Goal: Task Accomplishment & Management: Complete application form

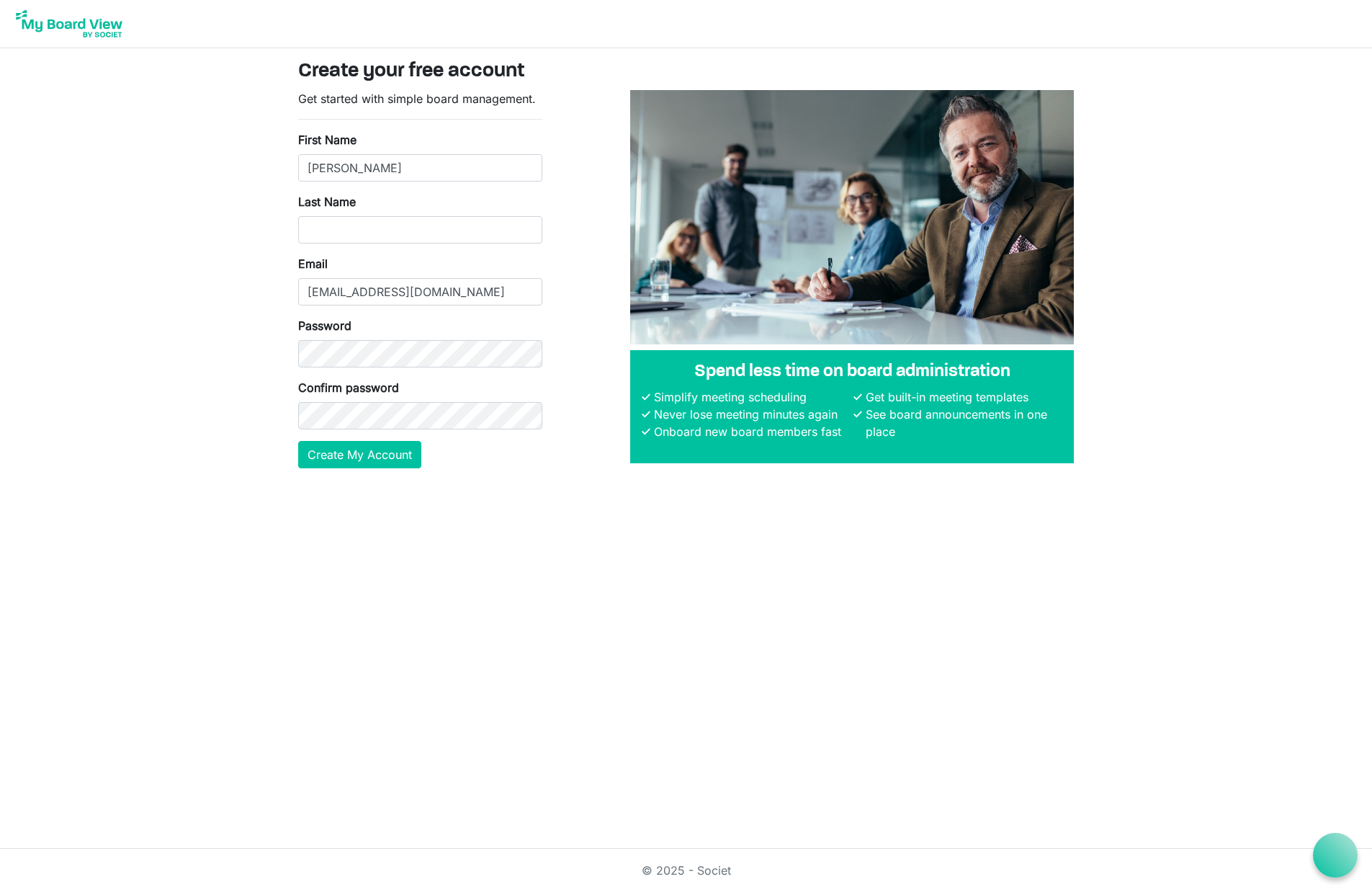
type input "[PERSON_NAME]"
type input "Mancina"
click at [399, 458] on button "Create My Account" at bounding box center [359, 455] width 123 height 28
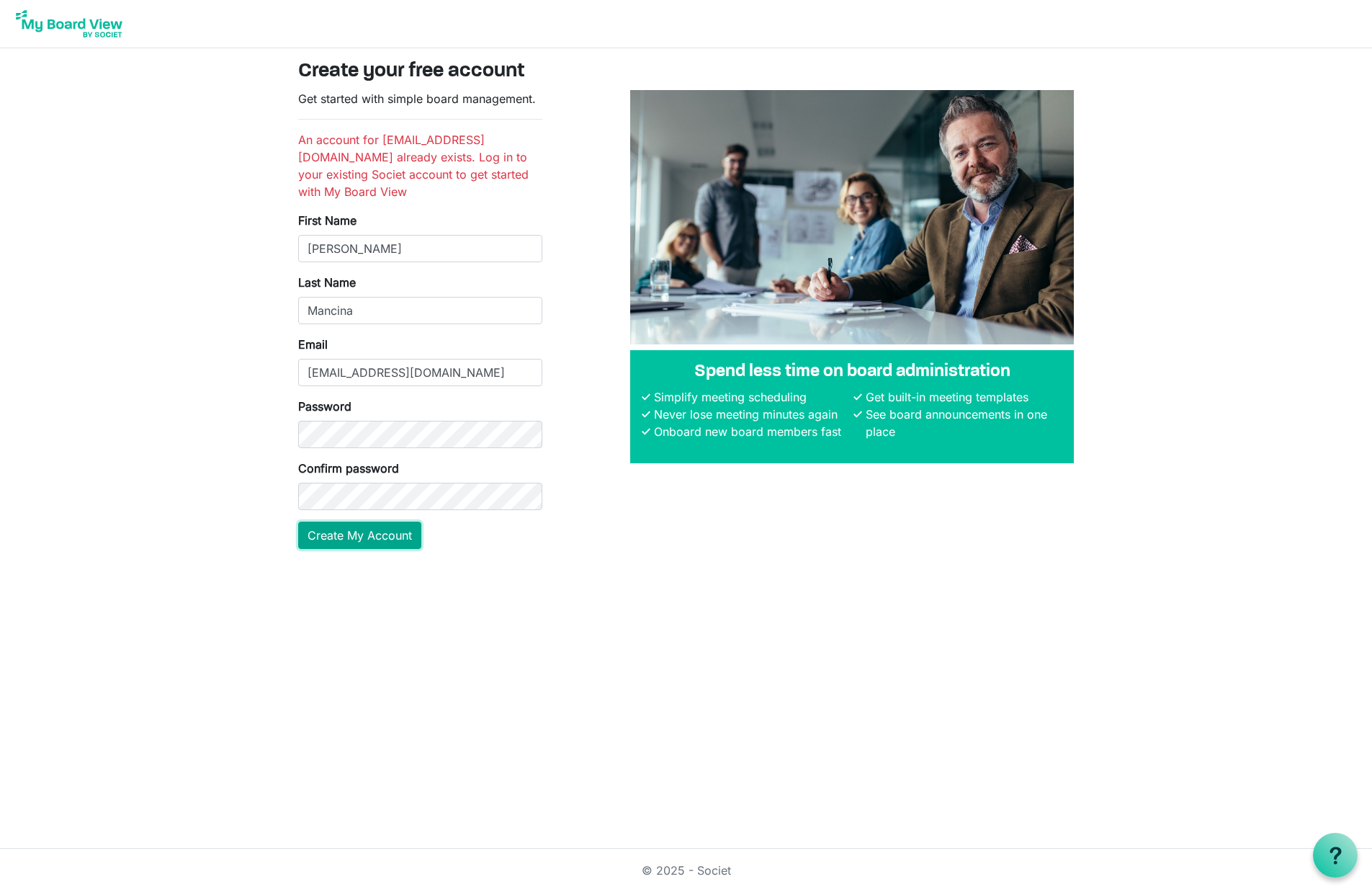
click at [382, 522] on button "Create My Account" at bounding box center [359, 535] width 123 height 28
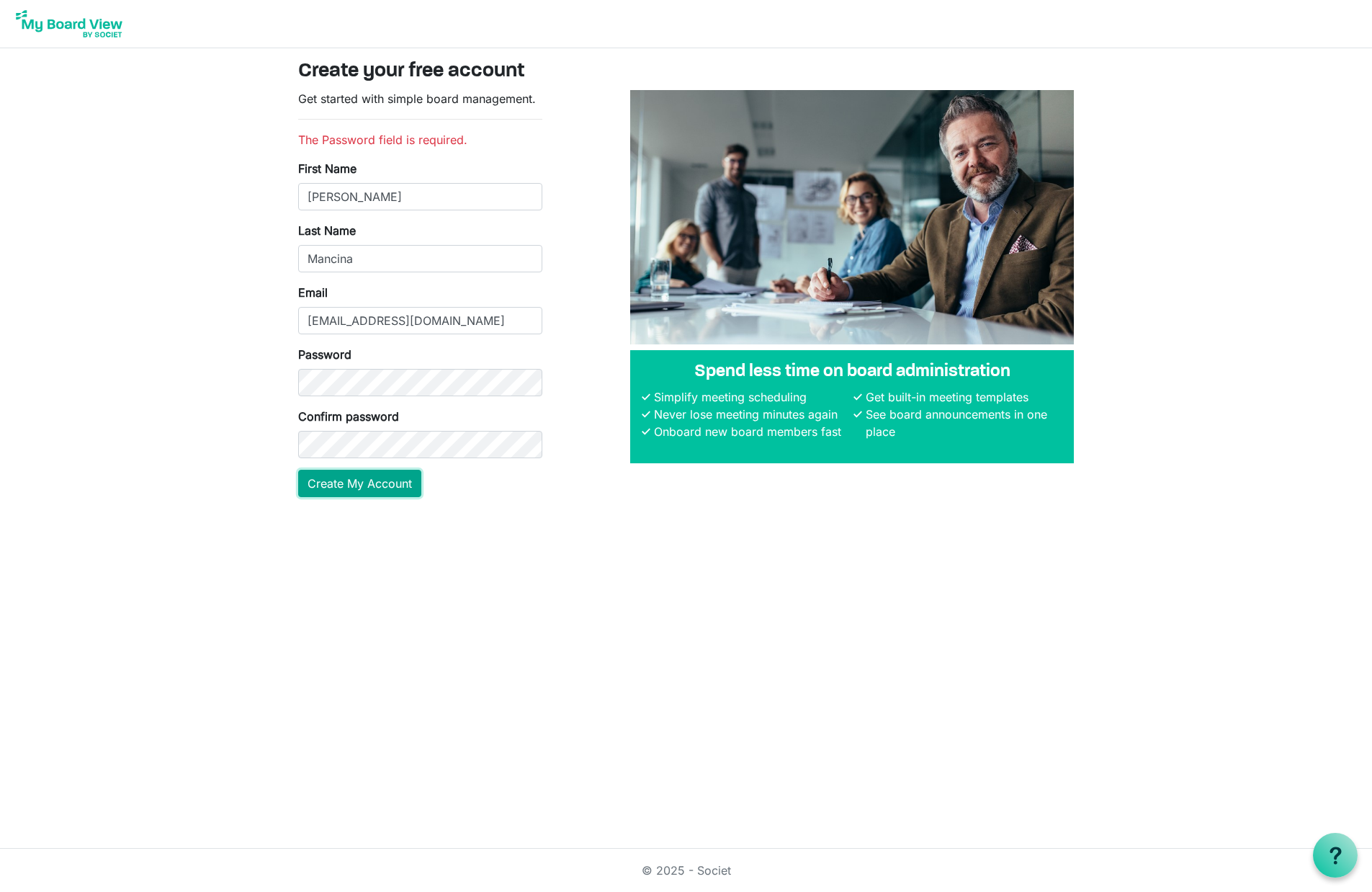
click at [371, 482] on button "Create My Account" at bounding box center [359, 484] width 123 height 28
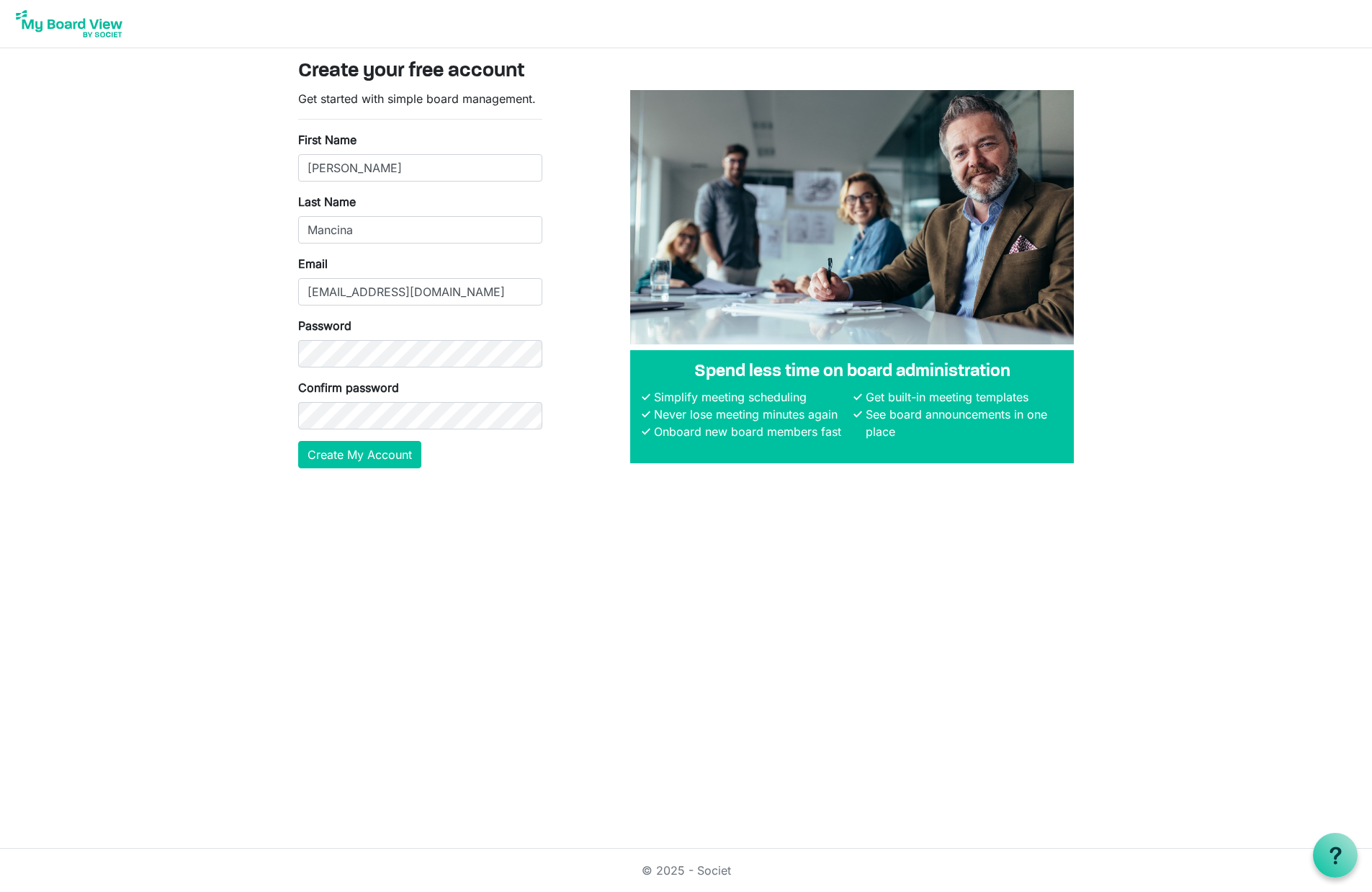
click at [613, 559] on html "Create your free account Get started with simple board management. First Name D…" at bounding box center [686, 446] width 1372 height 892
click at [191, 236] on body "Create your free account Get started with simple board management. First Name D…" at bounding box center [686, 245] width 1372 height 491
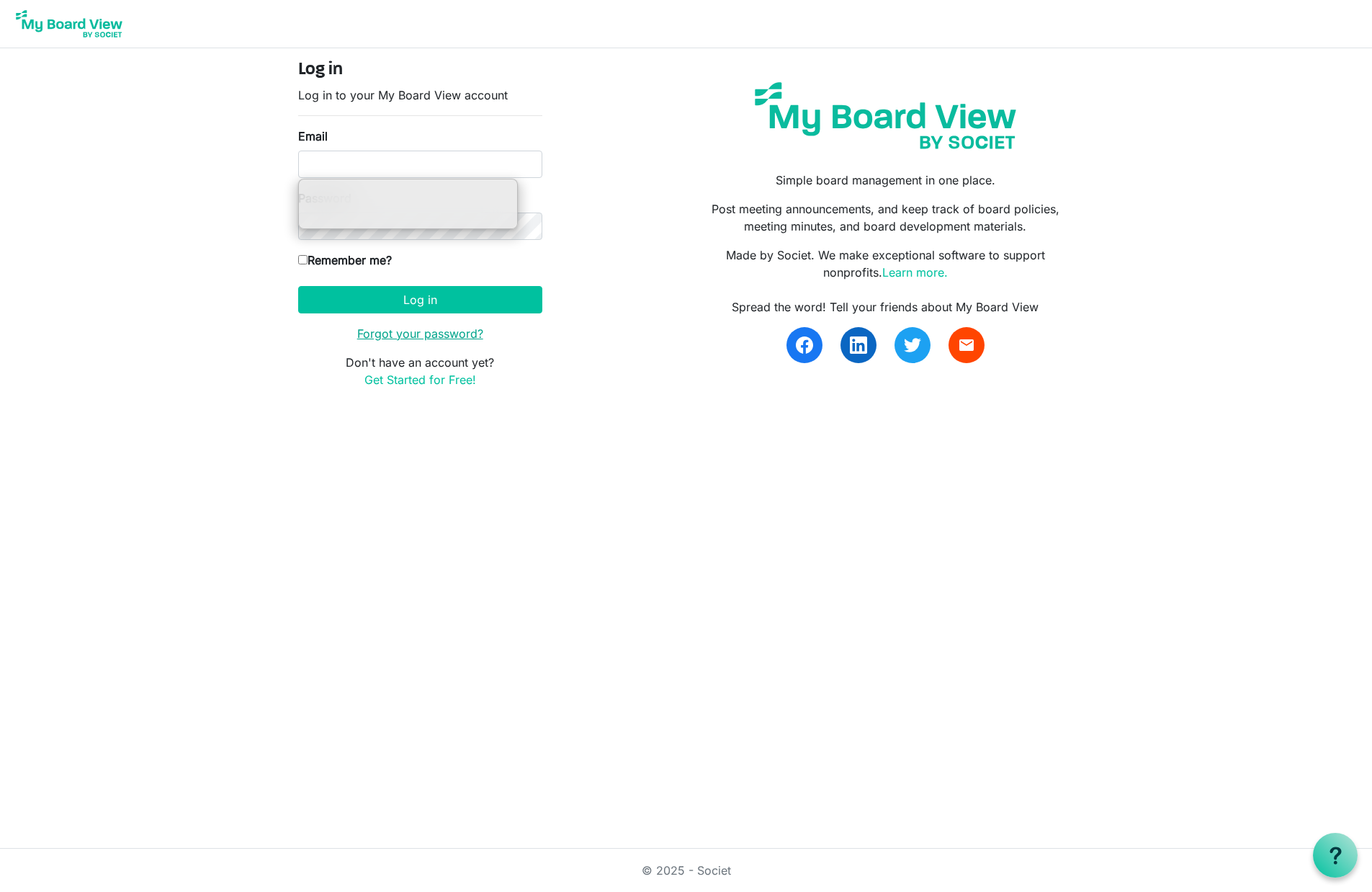
click at [420, 333] on link "Forgot your password?" at bounding box center [420, 333] width 126 height 15
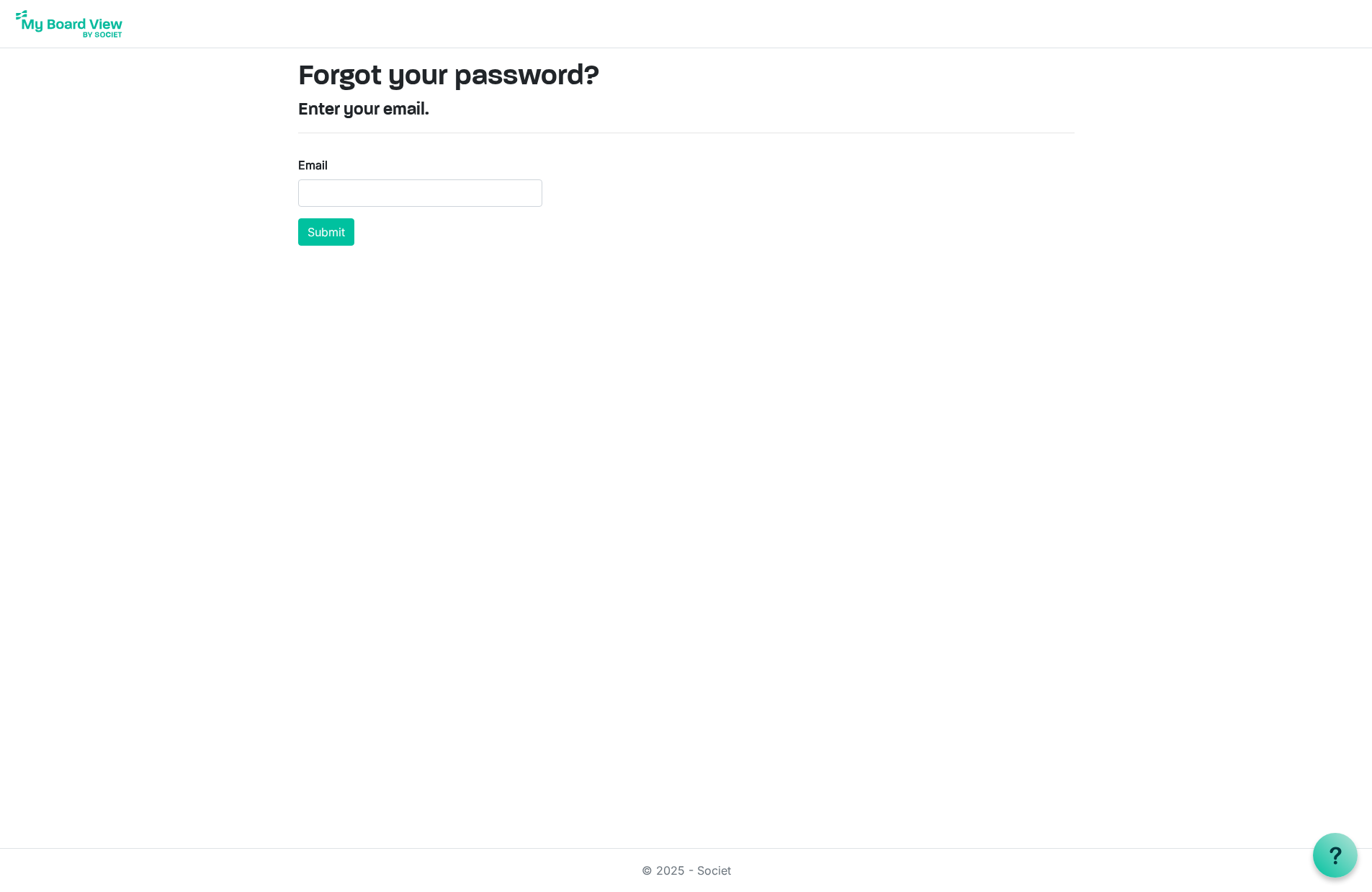
click at [370, 192] on input "Email" at bounding box center [420, 193] width 244 height 28
type input "docmancina@gmail.com"
click at [332, 232] on button "Submit" at bounding box center [326, 232] width 56 height 28
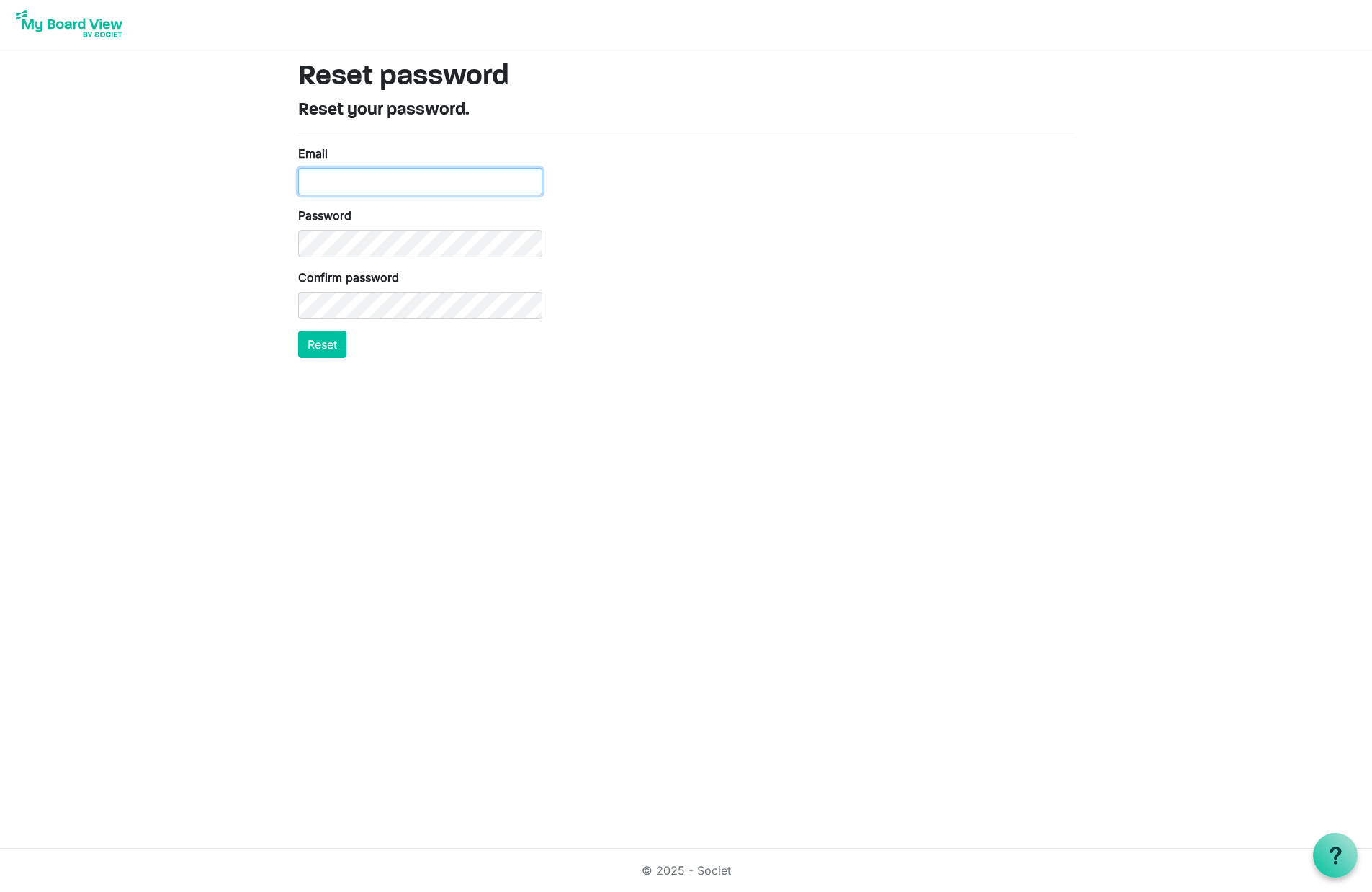
click at [436, 179] on input "Email" at bounding box center [420, 181] width 244 height 28
type input "docmancina@gmail.com"
click at [238, 275] on body "Reset password Reset your password. Email docmancina@gmail.com Password Confirm…" at bounding box center [686, 185] width 1372 height 370
click at [326, 349] on button "Reset" at bounding box center [322, 345] width 48 height 28
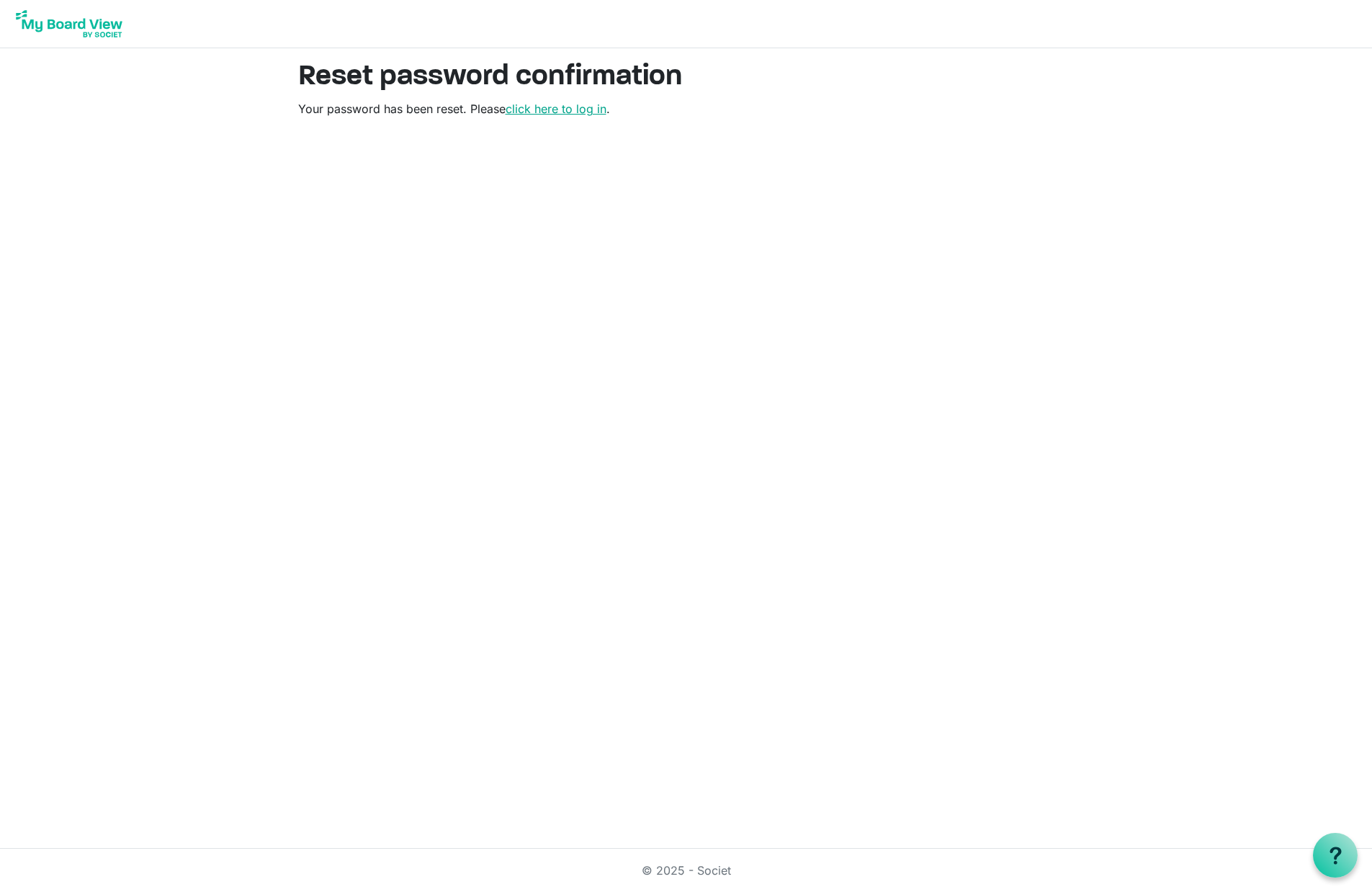
click at [577, 109] on link "click here to log in" at bounding box center [556, 109] width 101 height 15
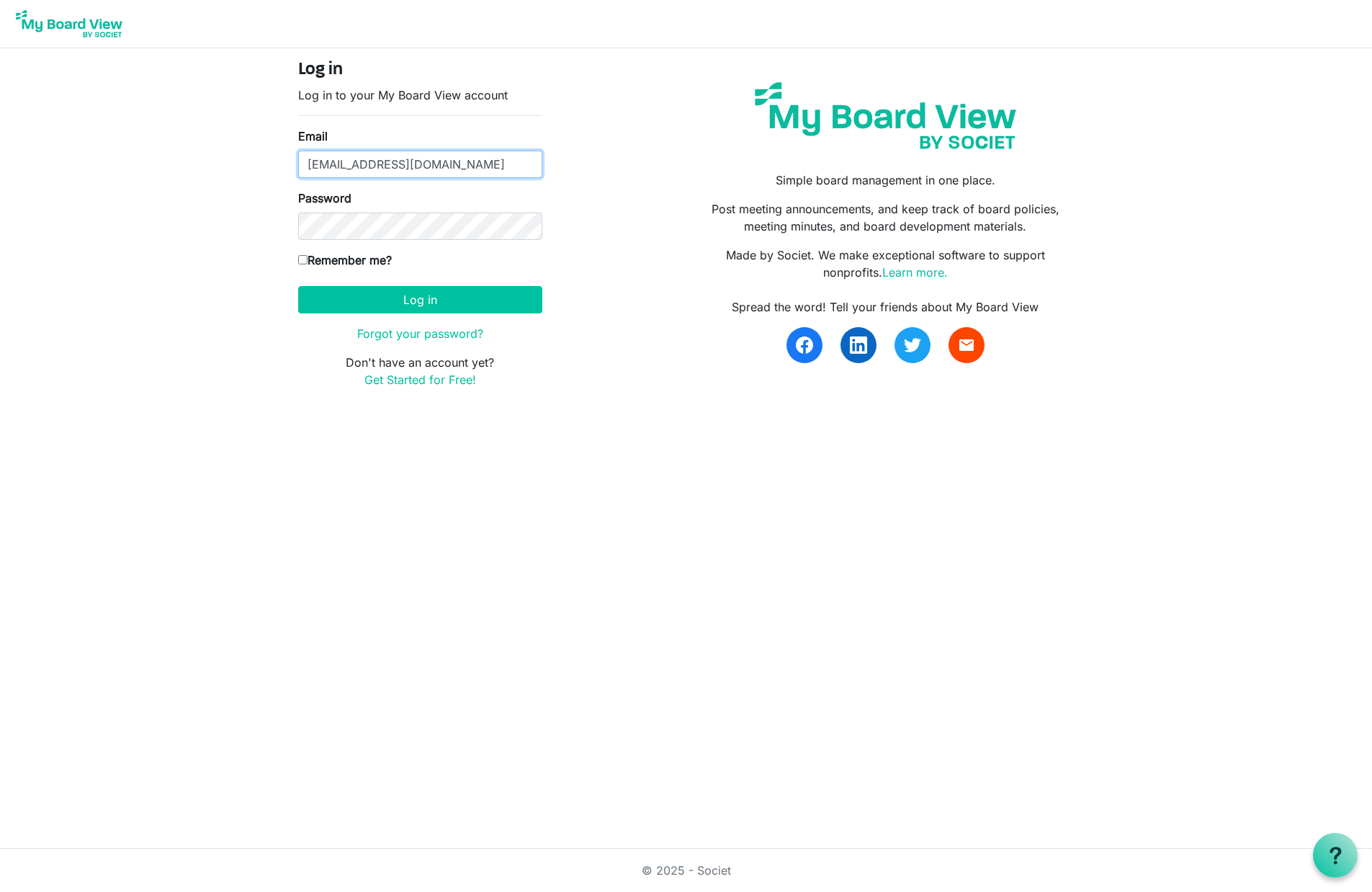
type input "docmancina@gmail.com"
click at [303, 257] on input "Remember me?" at bounding box center [302, 259] width 9 height 9
checkbox input "true"
click at [428, 307] on button "Log in" at bounding box center [420, 300] width 244 height 28
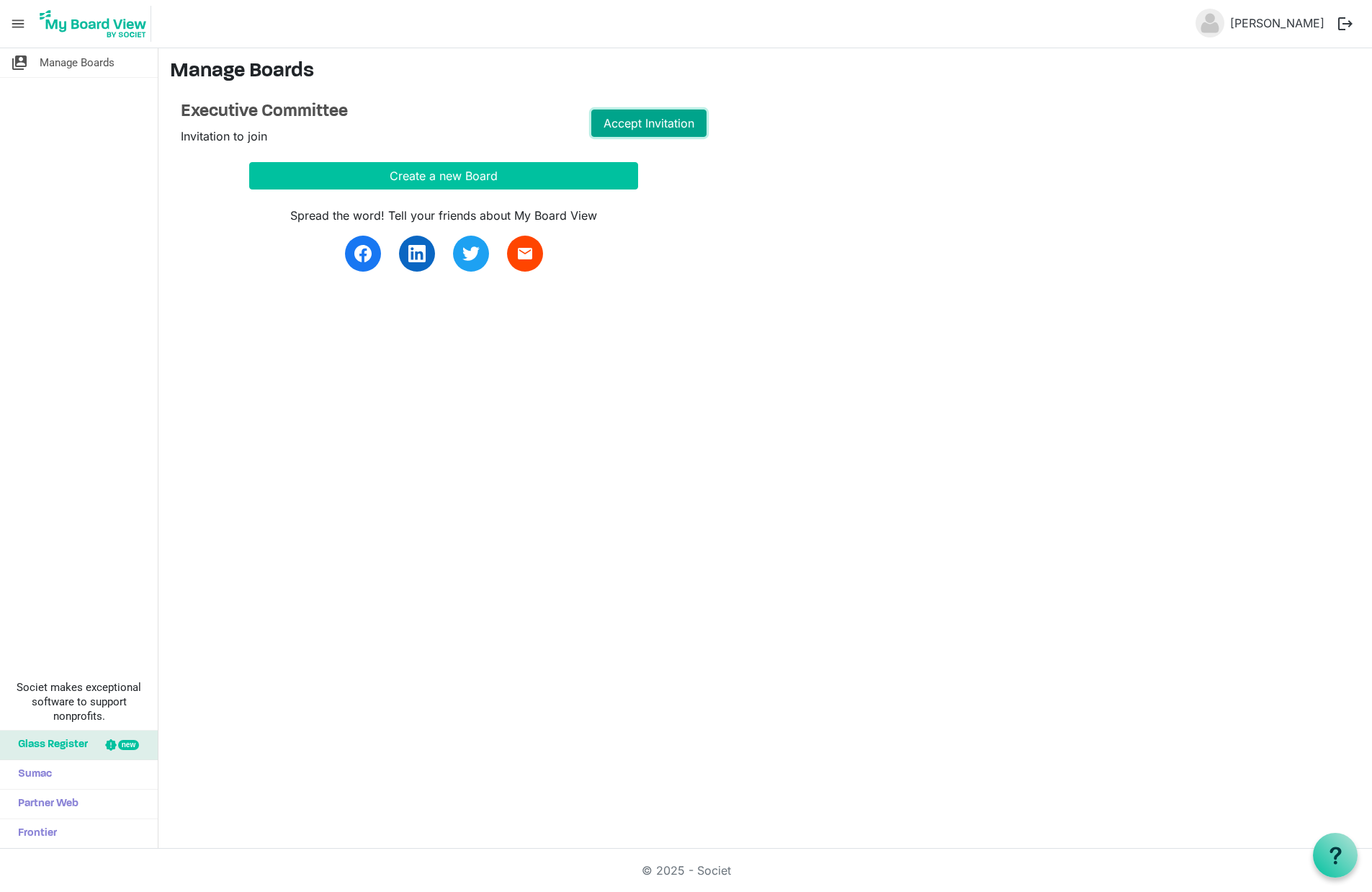
click at [661, 123] on link "Accept Invitation" at bounding box center [648, 123] width 115 height 28
click at [645, 125] on link "Go to Board" at bounding box center [648, 123] width 115 height 28
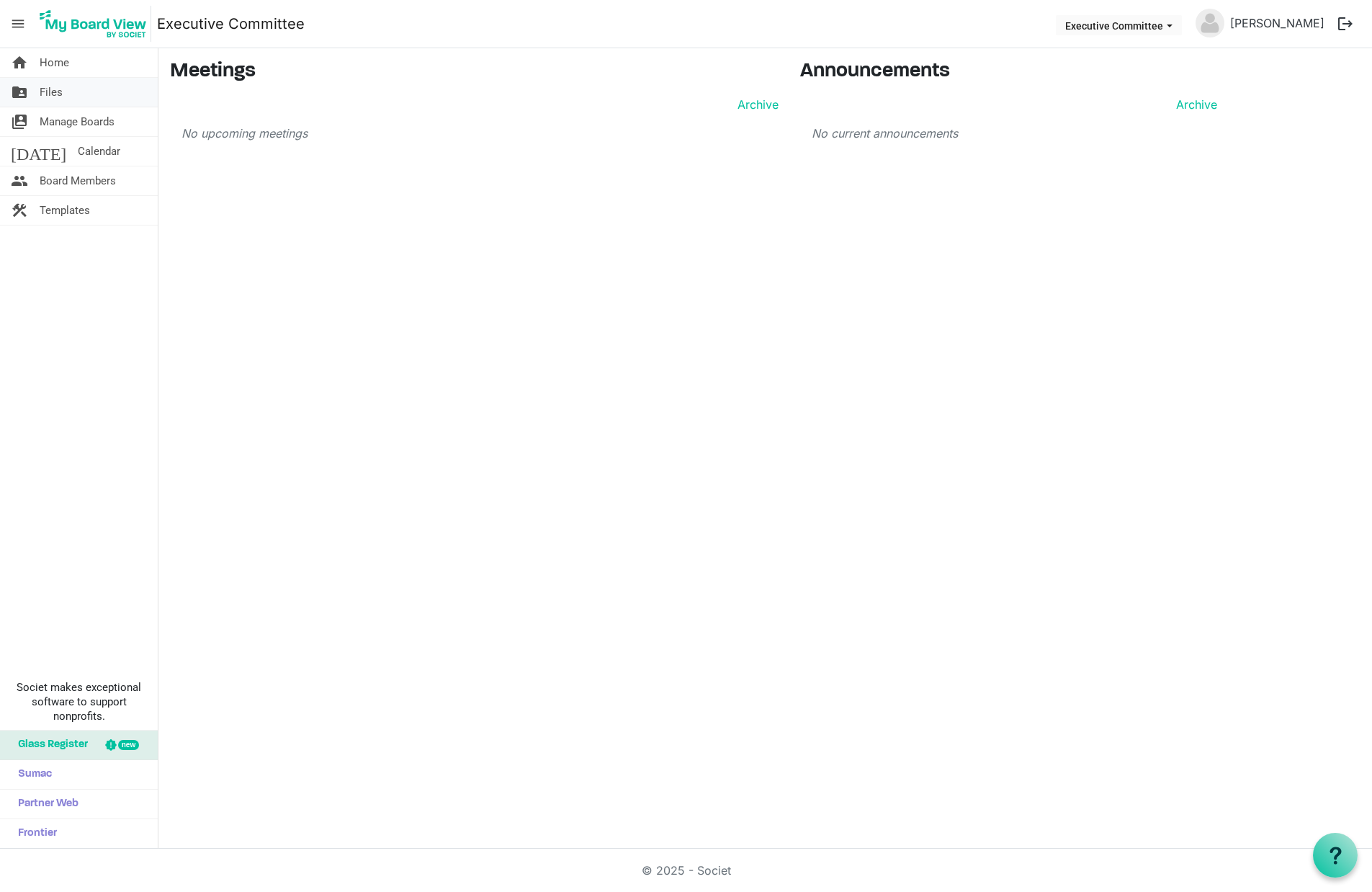
click at [47, 87] on span "Files" at bounding box center [51, 92] width 23 height 28
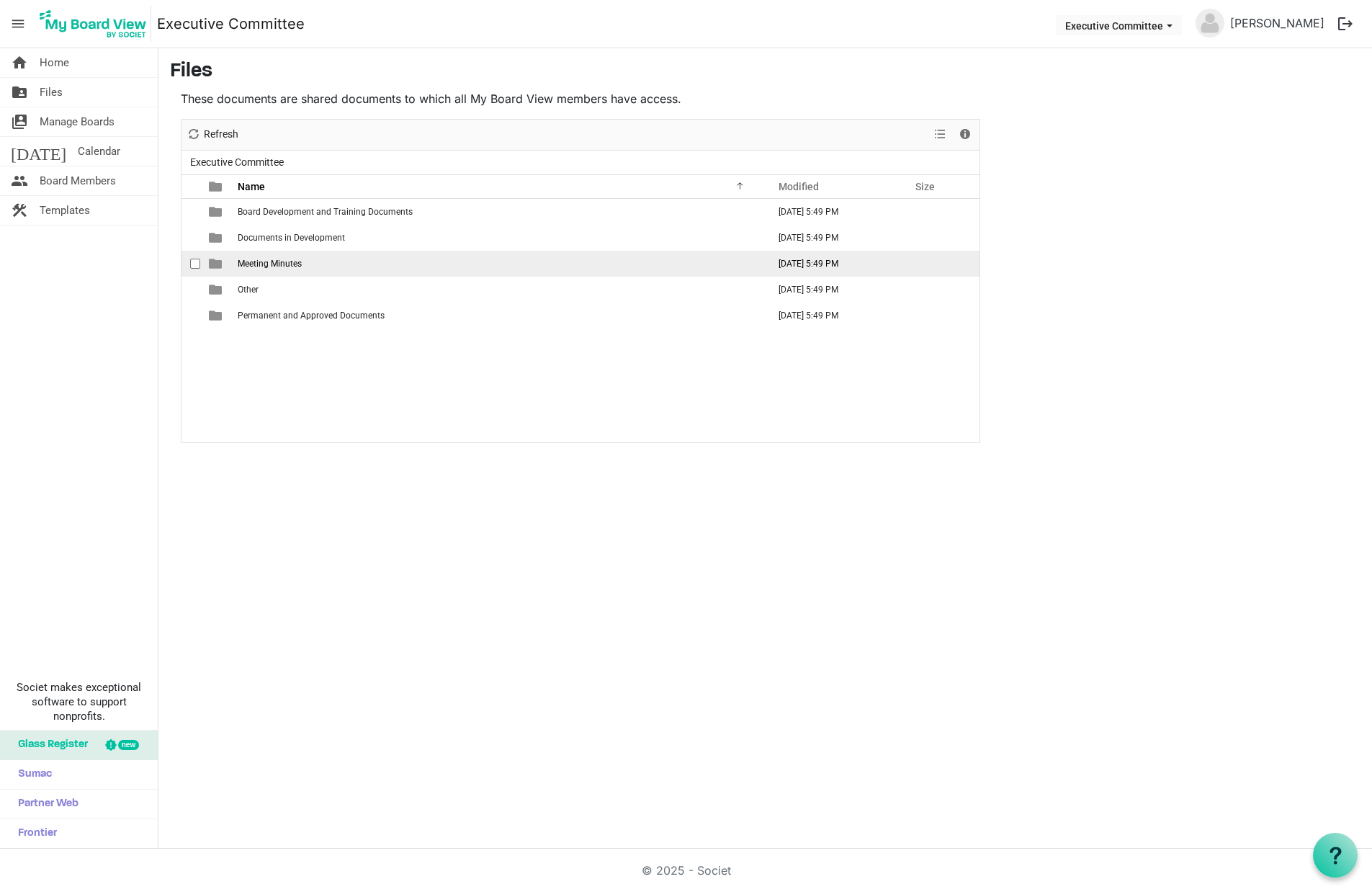
click at [236, 260] on td "Meeting Minutes" at bounding box center [498, 263] width 530 height 26
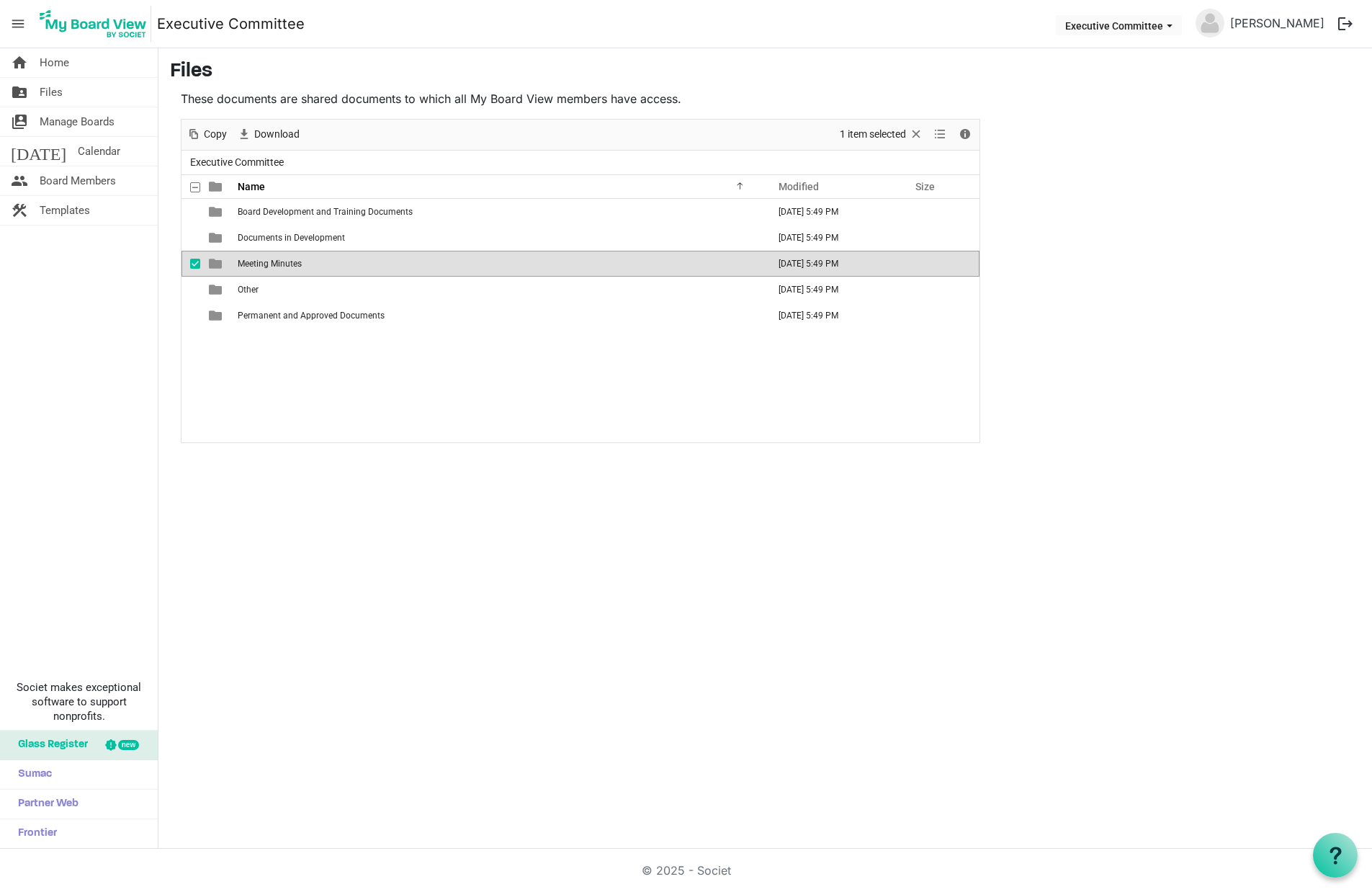
click at [236, 260] on td "Meeting Minutes" at bounding box center [498, 263] width 530 height 26
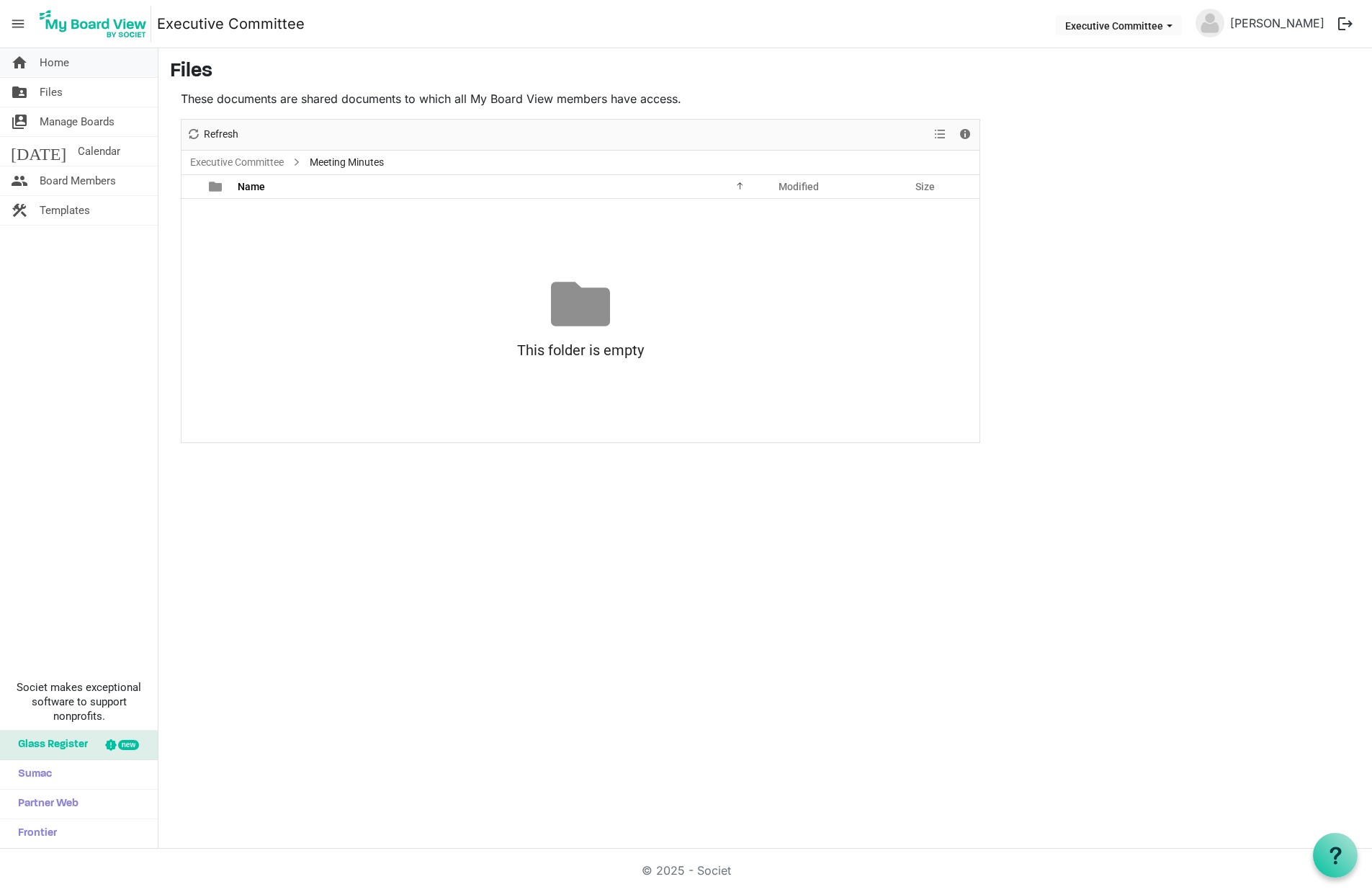
click at [43, 66] on span "Home" at bounding box center [54, 62] width 29 height 28
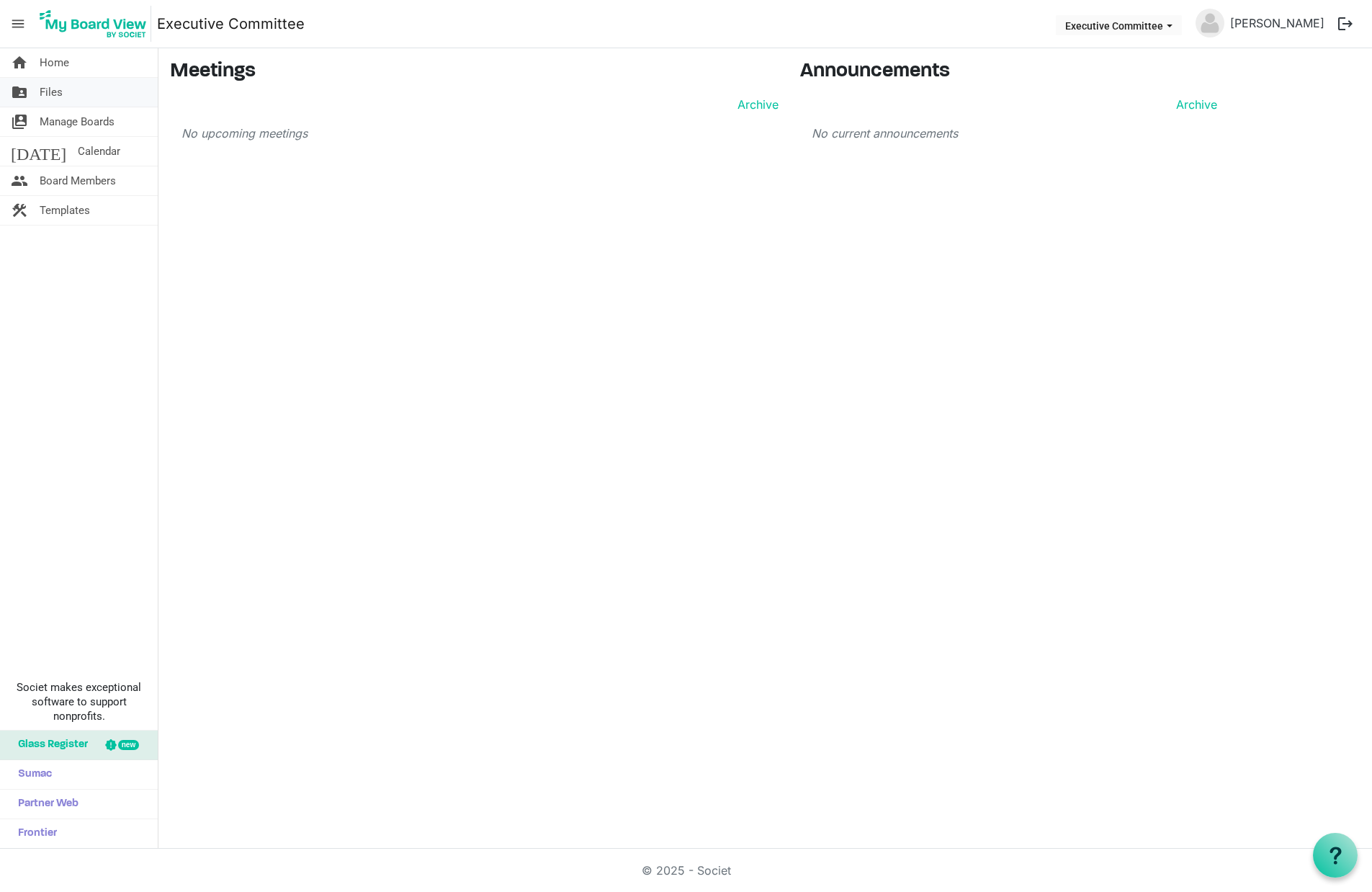
click at [54, 98] on span "Files" at bounding box center [51, 92] width 23 height 28
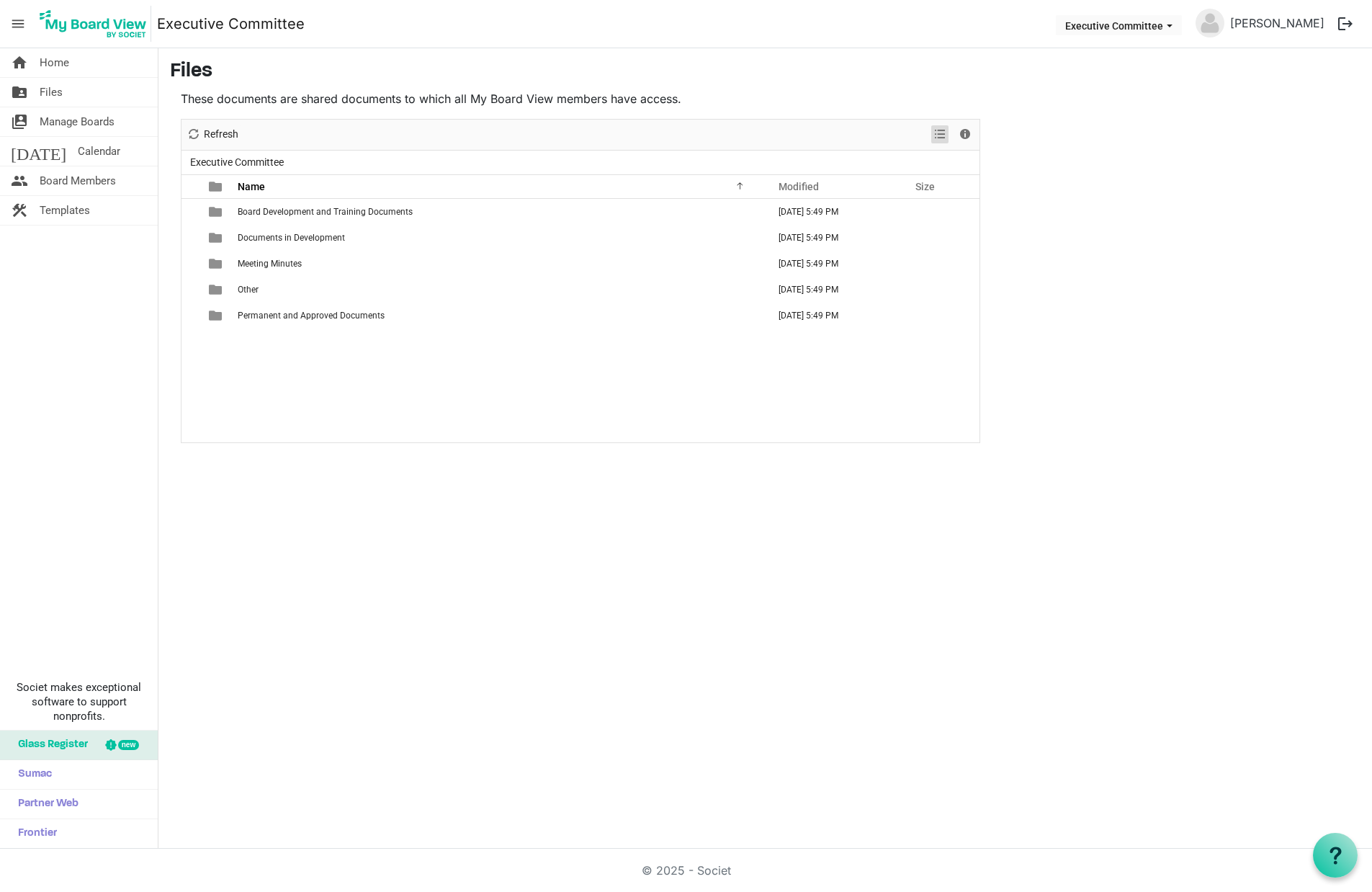
click at [941, 133] on span "View dropdownbutton" at bounding box center [940, 134] width 17 height 18
click at [799, 73] on h3 "Files" at bounding box center [765, 72] width 1191 height 24
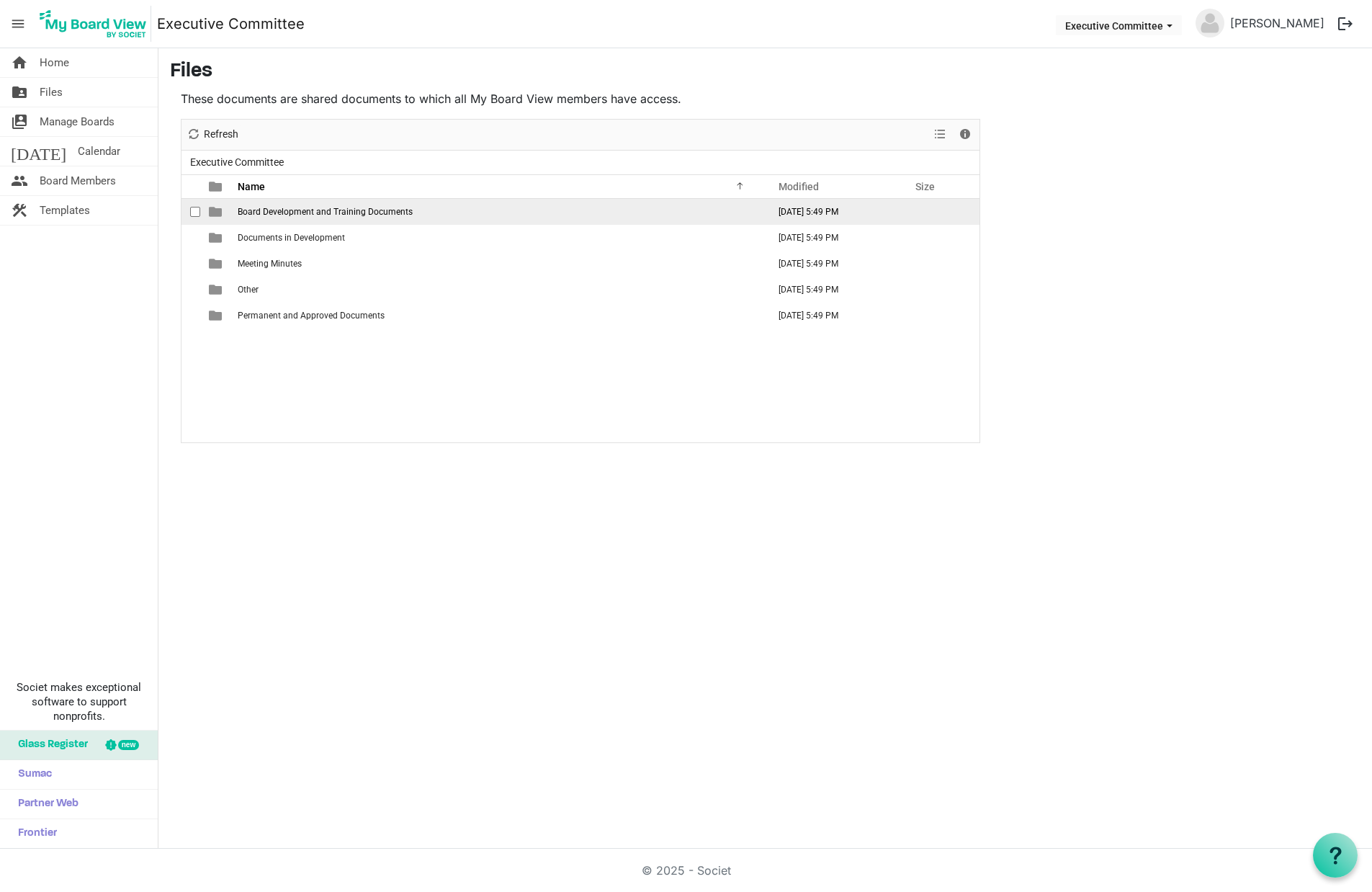
click at [341, 208] on span "Board Development and Training Documents" at bounding box center [325, 212] width 175 height 10
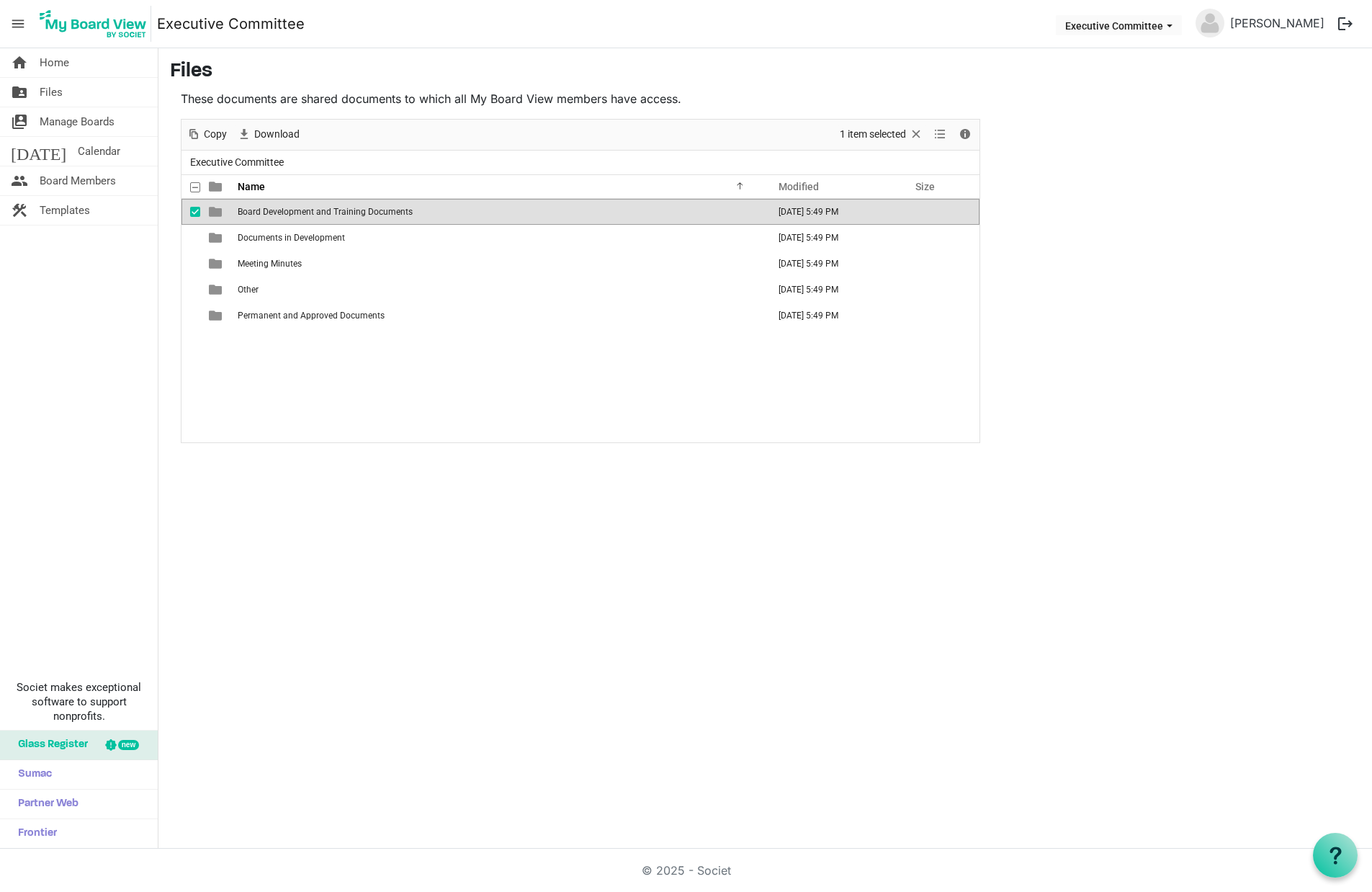
click at [341, 208] on span "Board Development and Training Documents" at bounding box center [325, 212] width 175 height 10
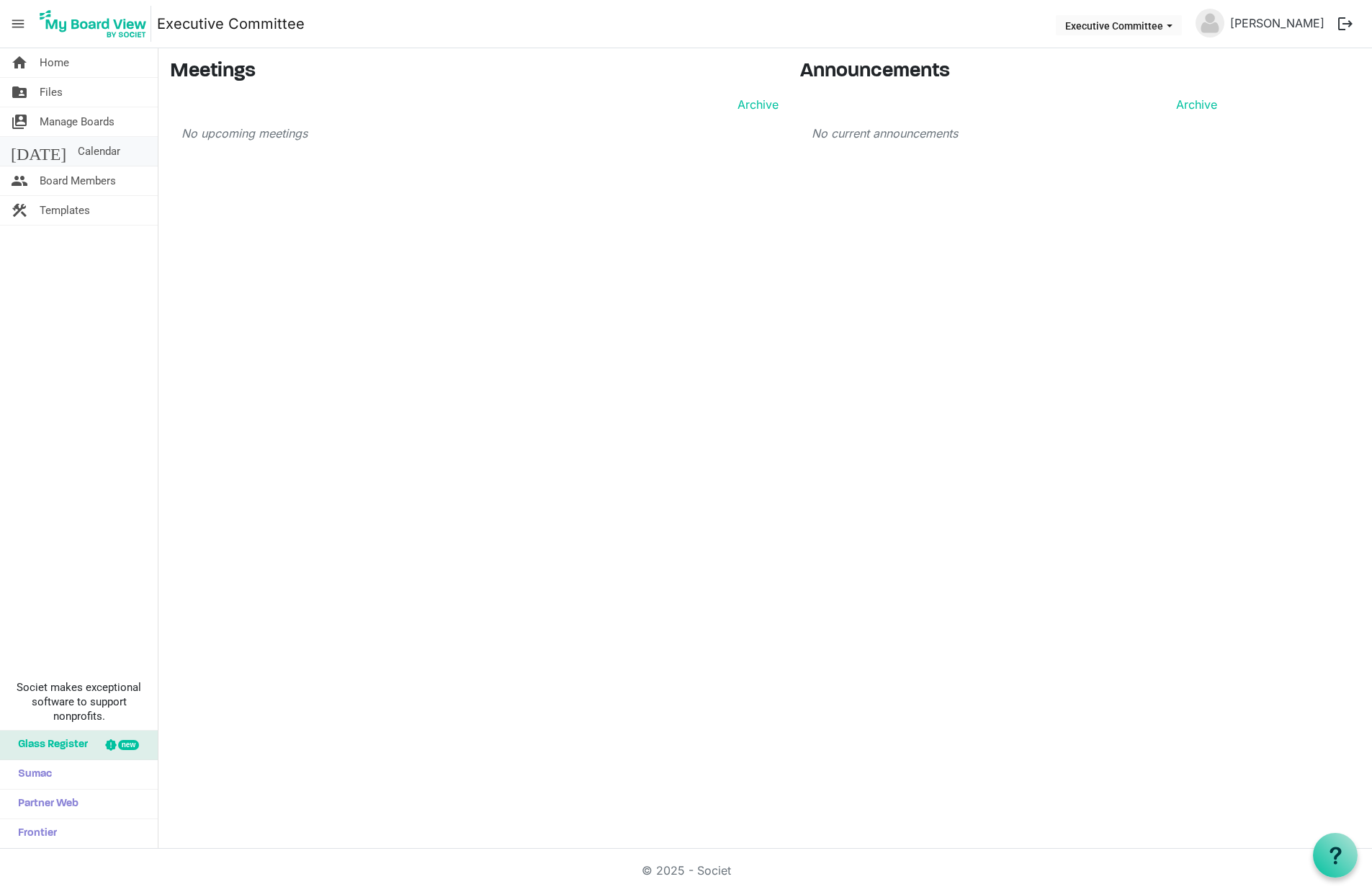
click at [78, 149] on span "Calendar" at bounding box center [98, 151] width 42 height 28
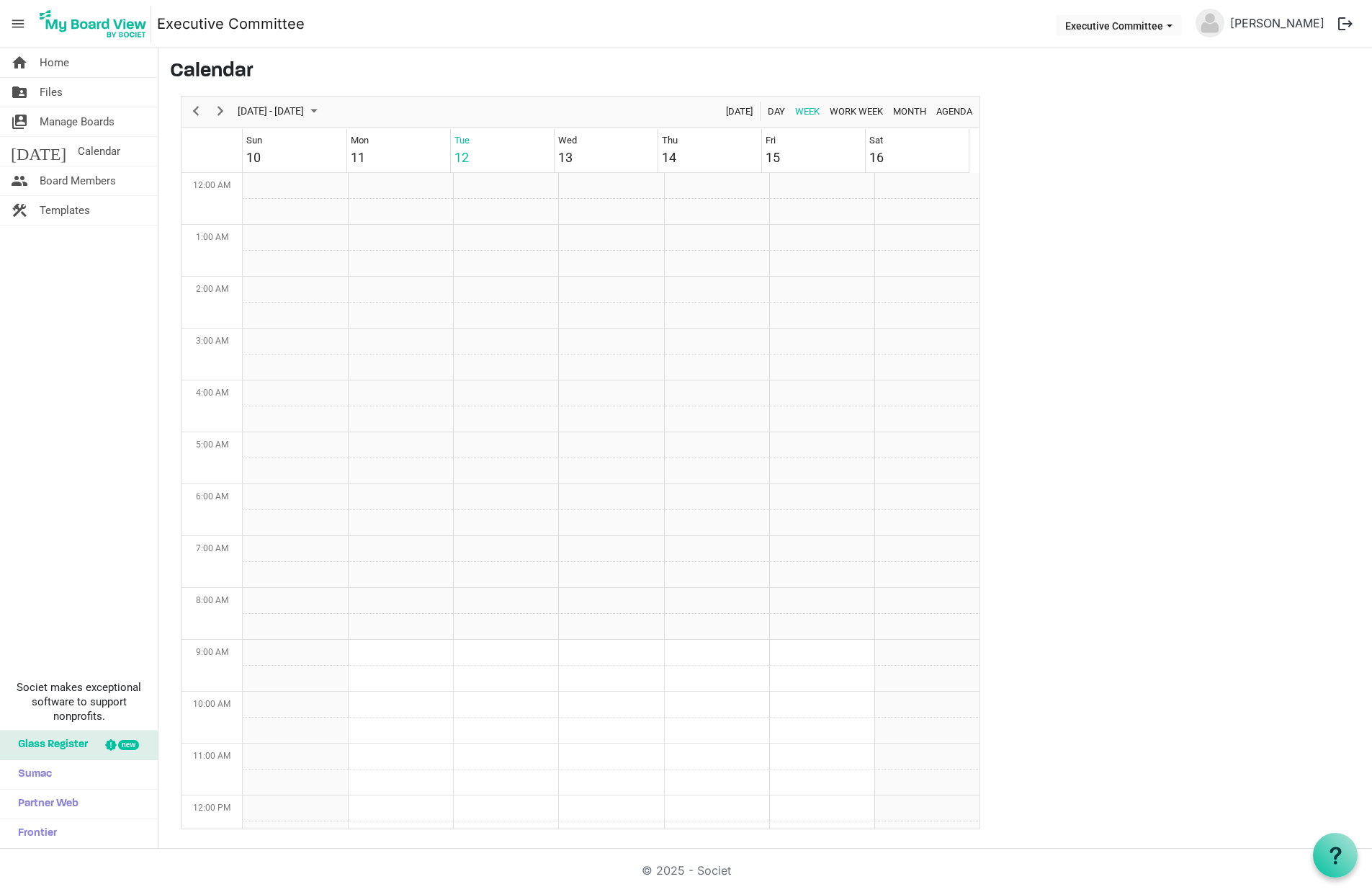
scroll to position [467, 0]
click at [90, 176] on span "Board Members" at bounding box center [78, 180] width 76 height 28
